Goal: Find specific page/section: Find specific page/section

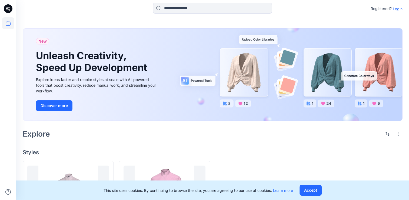
click at [394, 9] on p "Login" at bounding box center [398, 9] width 10 height 6
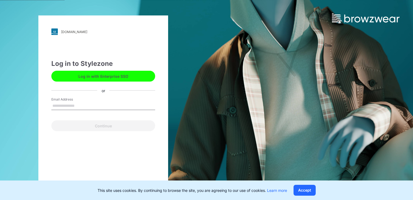
click at [83, 102] on input "Email Address" at bounding box center [103, 106] width 104 height 8
type input "**********"
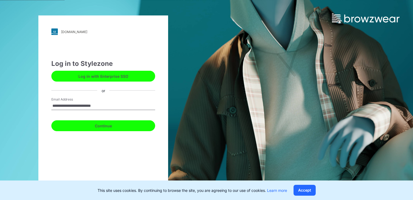
click at [98, 125] on button "Continue" at bounding box center [103, 125] width 104 height 11
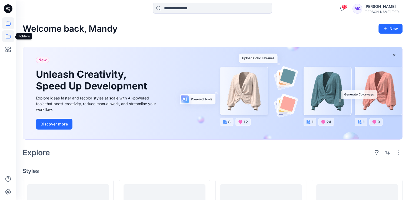
click at [10, 39] on icon at bounding box center [8, 36] width 12 height 12
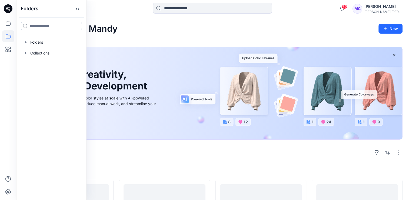
click at [62, 27] on input at bounding box center [51, 26] width 61 height 9
type input "*********"
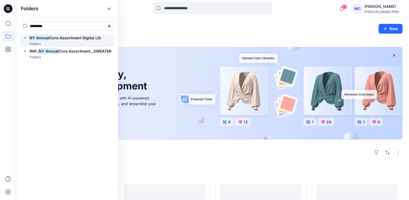
click at [70, 42] on div "Folders" at bounding box center [62, 44] width 78 height 6
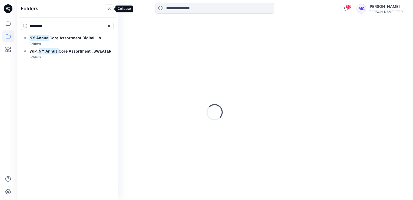
click at [109, 6] on icon at bounding box center [109, 8] width 9 height 9
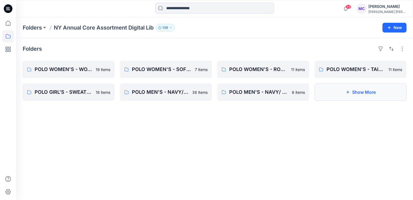
click at [370, 95] on button "Show More" at bounding box center [361, 91] width 92 height 17
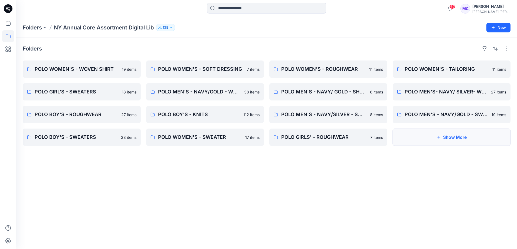
click at [413, 140] on button "Show More" at bounding box center [451, 137] width 118 height 17
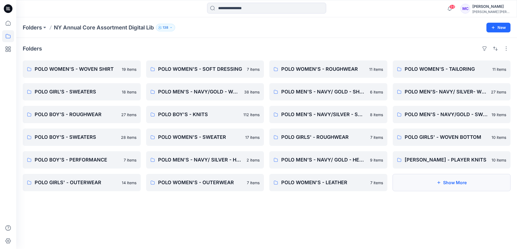
click at [413, 183] on button "Show More" at bounding box center [451, 182] width 118 height 17
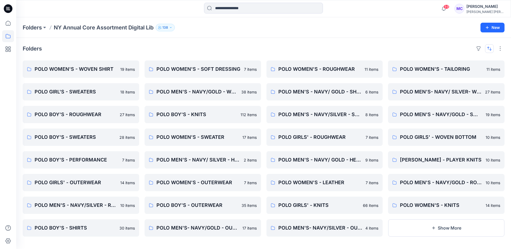
click at [413, 50] on button "button" at bounding box center [489, 48] width 9 height 9
click at [413, 74] on p "A to Z" at bounding box center [472, 75] width 34 height 6
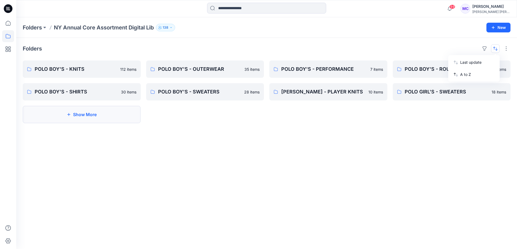
click at [90, 116] on button "Show More" at bounding box center [82, 114] width 118 height 17
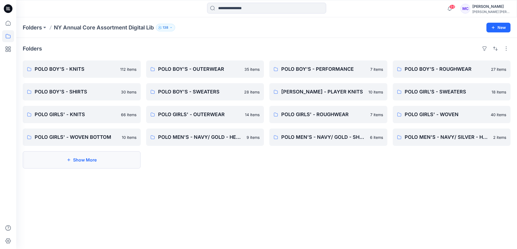
click at [94, 152] on button "Show More" at bounding box center [82, 159] width 118 height 17
click at [90, 159] on button "Loading..." at bounding box center [82, 159] width 118 height 17
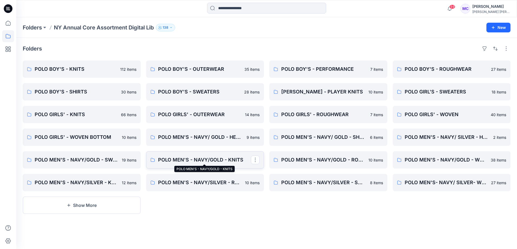
click at [207, 159] on p "POLO MEN'S - NAVY/GOLD - KNITS" at bounding box center [204, 160] width 93 height 8
